Goal: Check status

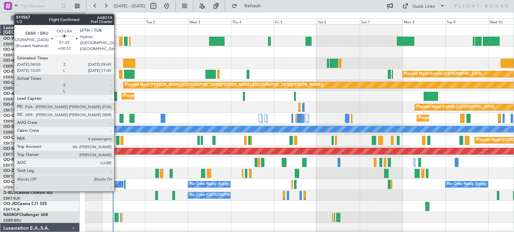
click at [117, 138] on div at bounding box center [117, 140] width 3 height 9
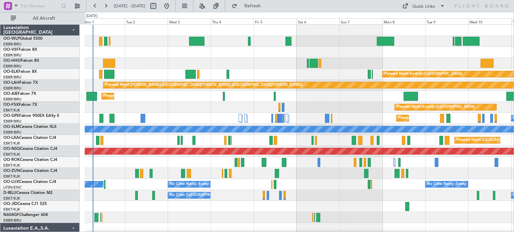
click at [114, 173] on div at bounding box center [299, 173] width 429 height 11
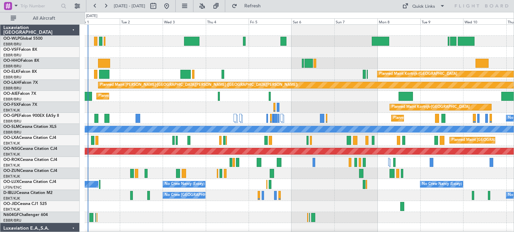
click at [212, 58] on div "Planned Maint [GEOGRAPHIC_DATA] ([GEOGRAPHIC_DATA]) Planned Maint [GEOGRAPHIC_D…" at bounding box center [299, 223] width 429 height 397
click at [141, 101] on div "Planned Maint [GEOGRAPHIC_DATA] ([GEOGRAPHIC_DATA])" at bounding box center [299, 96] width 429 height 11
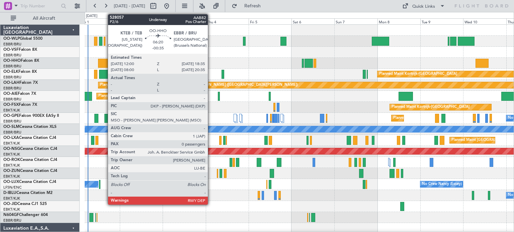
click at [104, 62] on div at bounding box center [104, 63] width 12 height 9
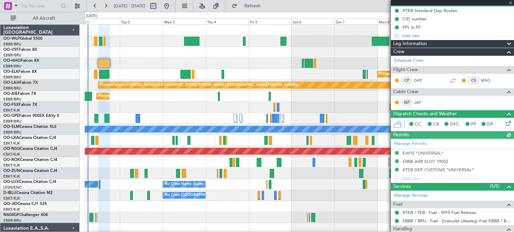
scroll to position [100, 0]
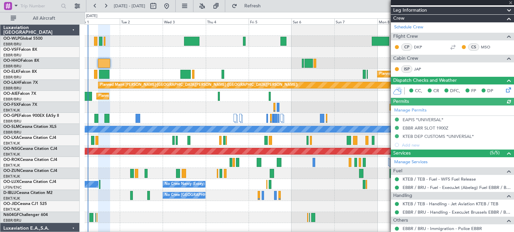
click at [510, 1] on div at bounding box center [452, 2] width 123 height 5
click at [510, 2] on span at bounding box center [510, 3] width 7 height 6
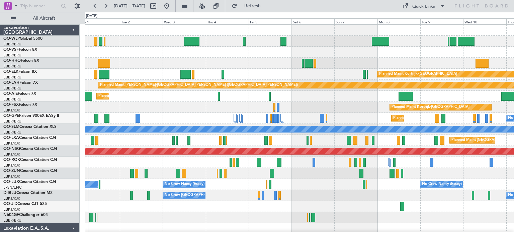
scroll to position [0, 0]
click at [206, 60] on div at bounding box center [299, 63] width 429 height 11
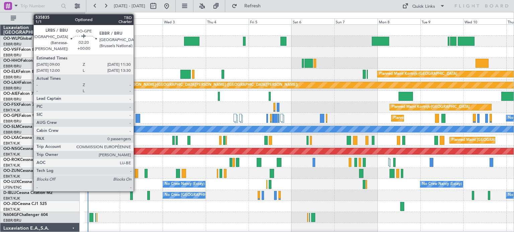
click at [136, 116] on div at bounding box center [137, 118] width 5 height 9
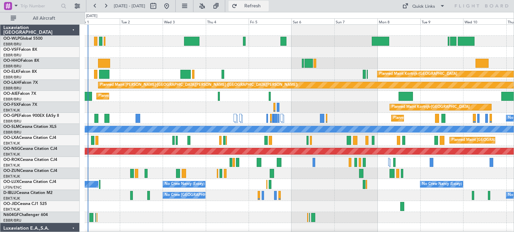
click at [267, 6] on span "Refresh" at bounding box center [252, 6] width 28 height 5
click at [270, 41] on div "Planned Maint [GEOGRAPHIC_DATA] ([GEOGRAPHIC_DATA])" at bounding box center [299, 41] width 429 height 11
